Goal: Transaction & Acquisition: Purchase product/service

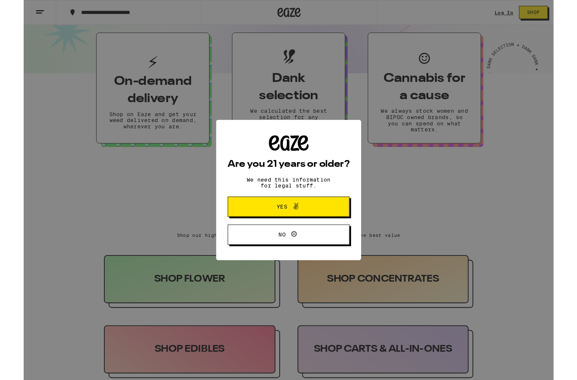
scroll to position [260, 0]
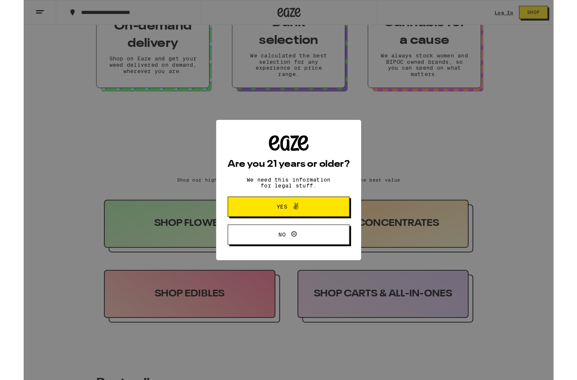
click at [319, 230] on span "Yes" at bounding box center [289, 225] width 64 height 11
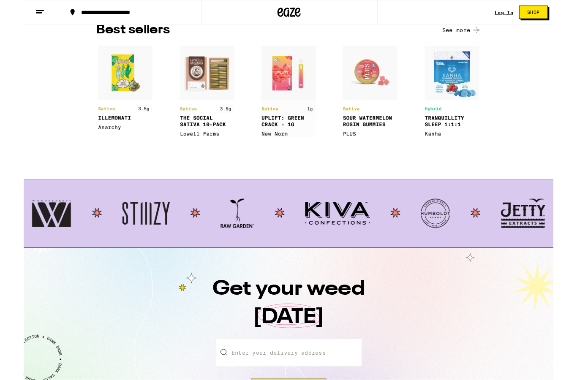
scroll to position [645, 0]
click at [29, 235] on img at bounding box center [288, 232] width 560 height 32
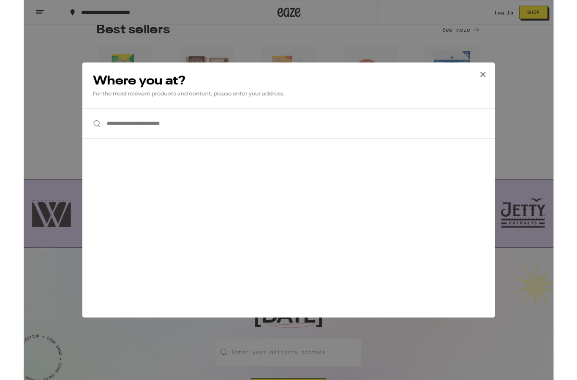
click at [508, 78] on button at bounding box center [500, 81] width 26 height 27
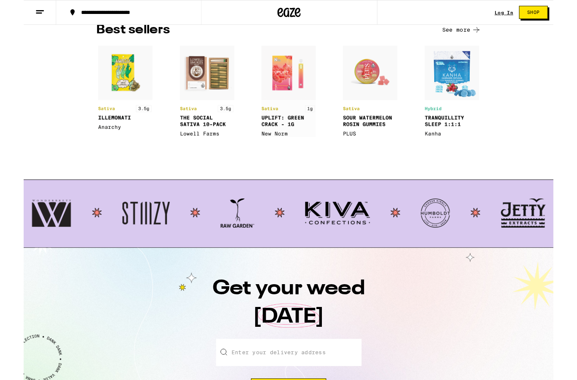
click at [125, 236] on img at bounding box center [288, 232] width 560 height 32
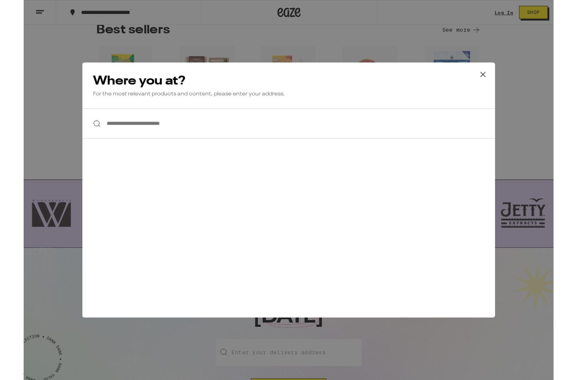
click at [499, 82] on icon at bounding box center [500, 81] width 13 height 13
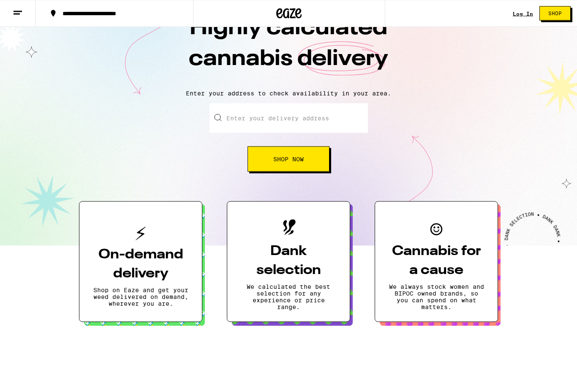
scroll to position [0, 0]
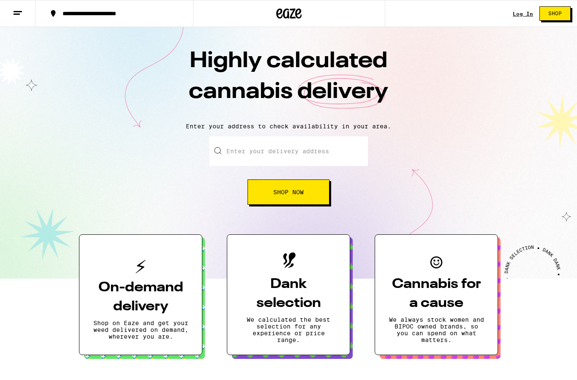
click at [11, 8] on button at bounding box center [18, 13] width 36 height 27
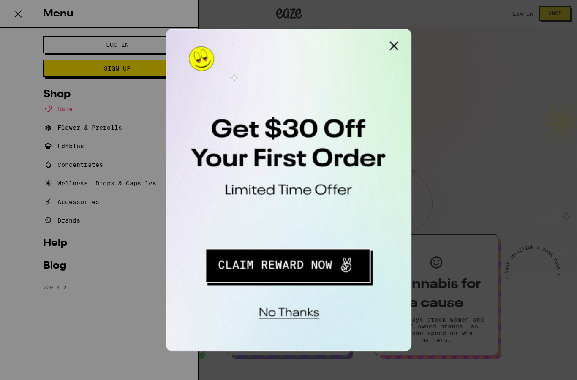
click at [274, 39] on button "Close Modal" at bounding box center [272, 37] width 17 height 17
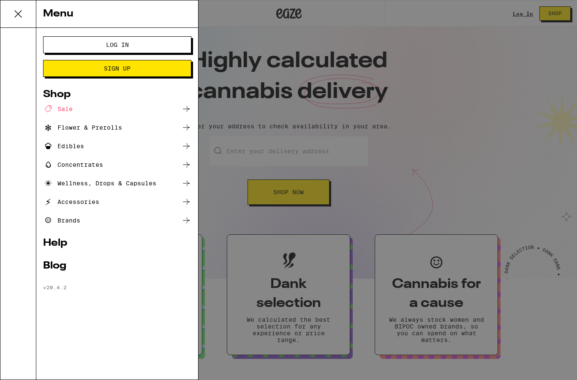
click at [83, 129] on div "Flower & Prerolls" at bounding box center [82, 128] width 79 height 10
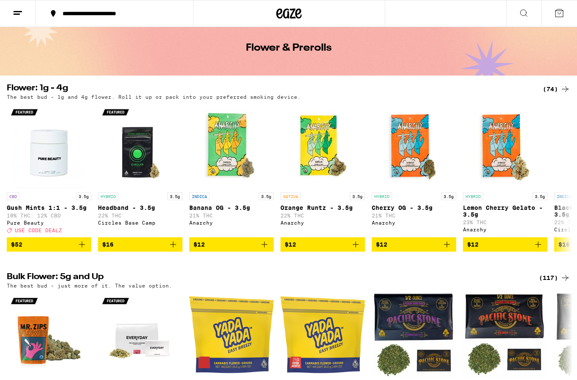
scroll to position [23, 0]
